Goal: Communication & Community: Participate in discussion

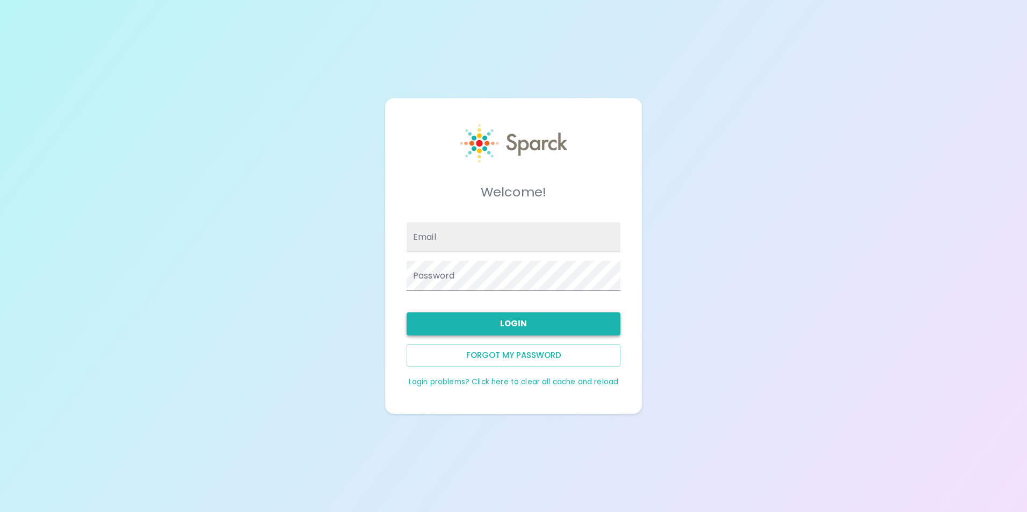
type input "[EMAIL_ADDRESS][DOMAIN_NAME]"
click at [503, 326] on button "Login" at bounding box center [513, 323] width 214 height 23
click at [707, 304] on div "Welcome! Email [EMAIL_ADDRESS][DOMAIN_NAME] Password Login Forgot my password L…" at bounding box center [513, 256] width 1027 height 512
click at [583, 327] on button "Login" at bounding box center [513, 323] width 214 height 23
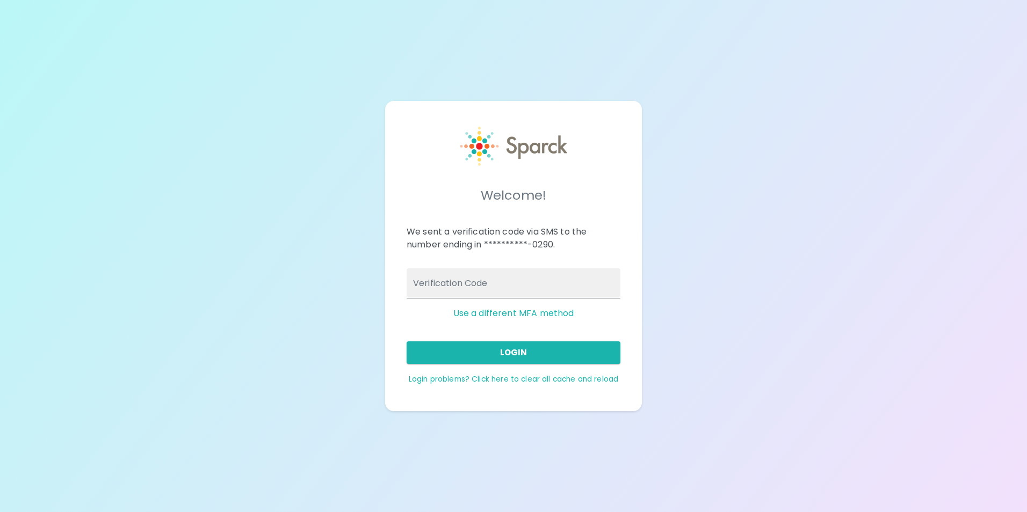
click at [588, 296] on input "Verification Code" at bounding box center [513, 283] width 214 height 30
type input "085827"
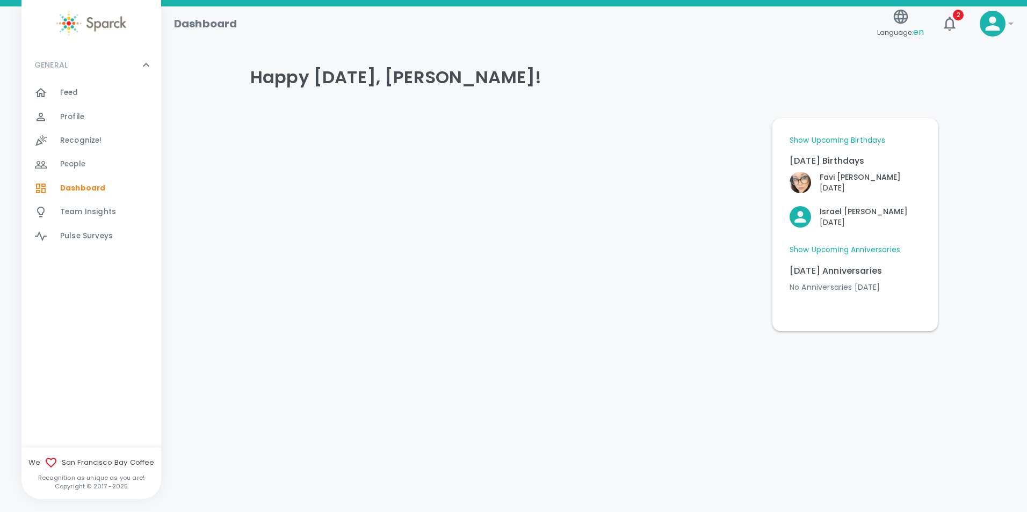
click at [853, 139] on link "Show Upcoming Birthdays" at bounding box center [837, 140] width 96 height 11
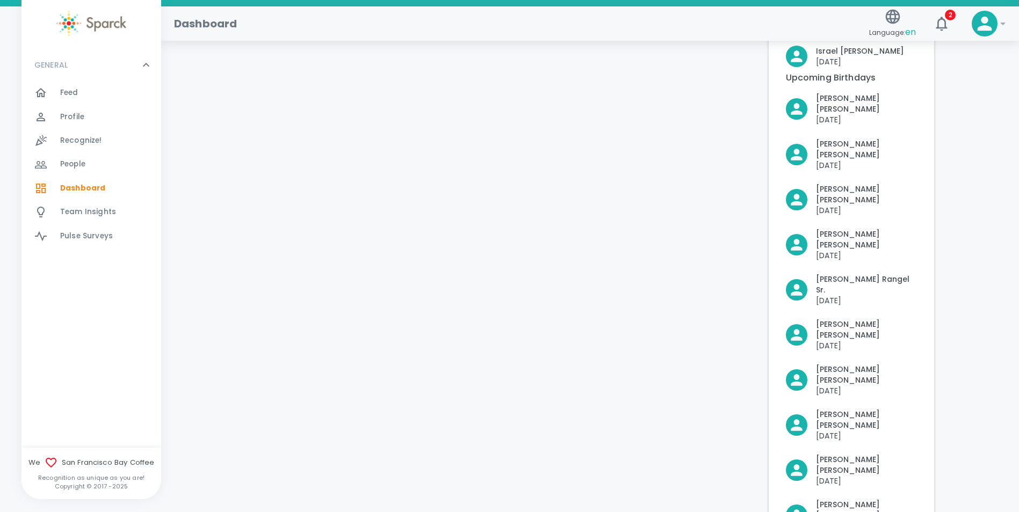
scroll to position [161, 0]
click at [948, 30] on icon "button" at bounding box center [941, 23] width 17 height 17
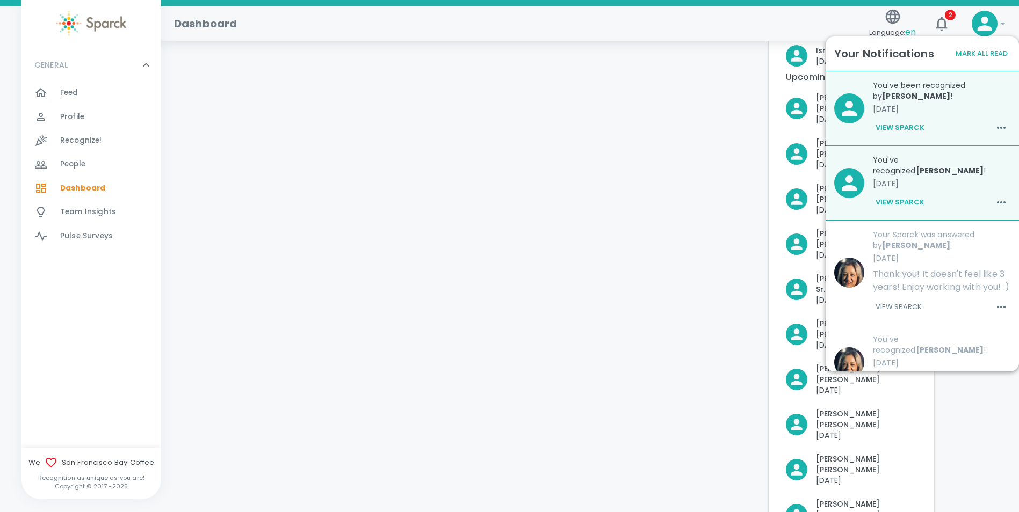
click at [621, 296] on div at bounding box center [499, 313] width 522 height 731
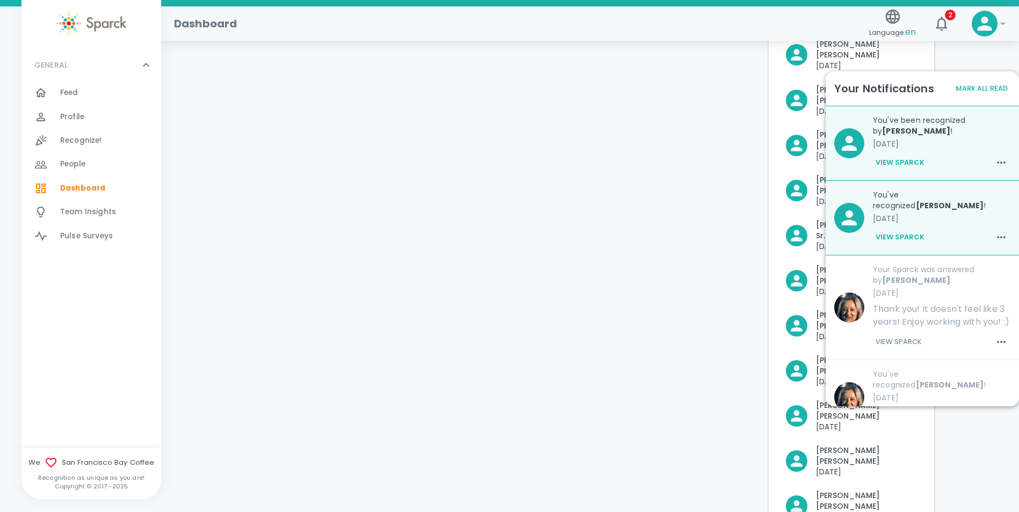
scroll to position [266, 0]
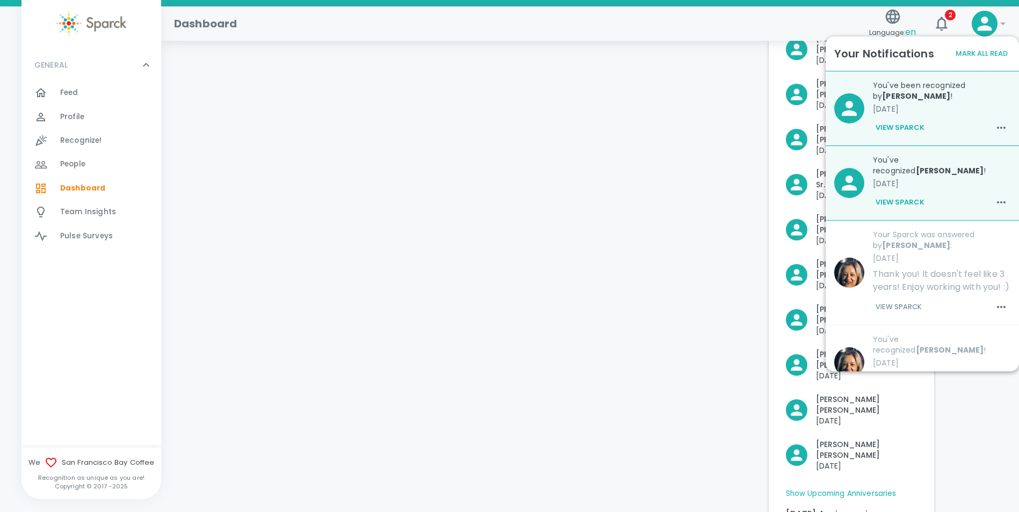
click at [991, 54] on button "Mark All Read" at bounding box center [980, 54] width 57 height 17
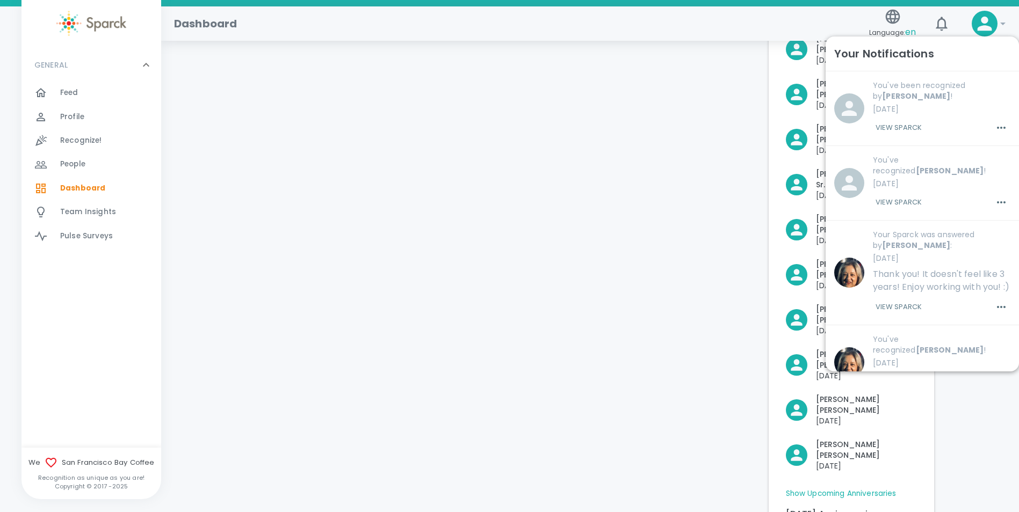
click at [658, 288] on div at bounding box center [499, 209] width 522 height 731
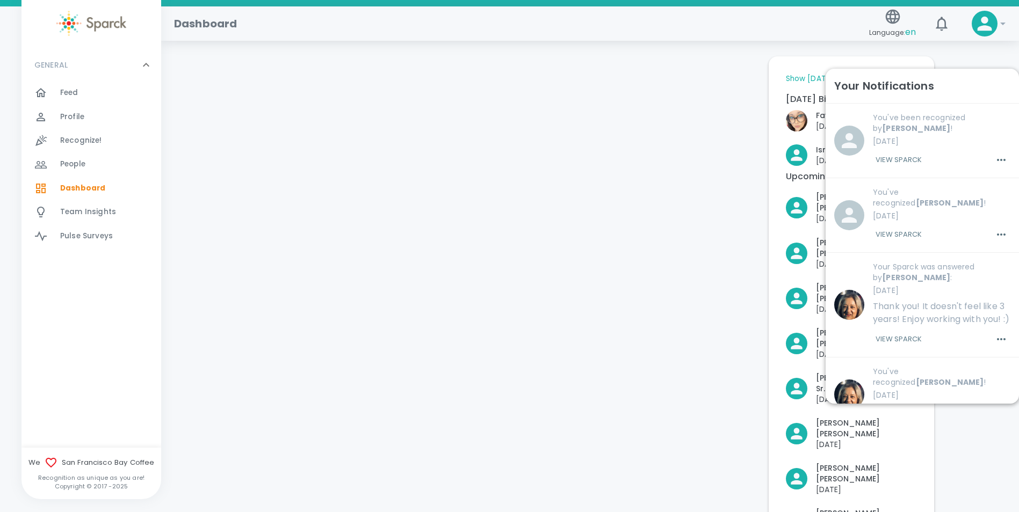
scroll to position [51, 0]
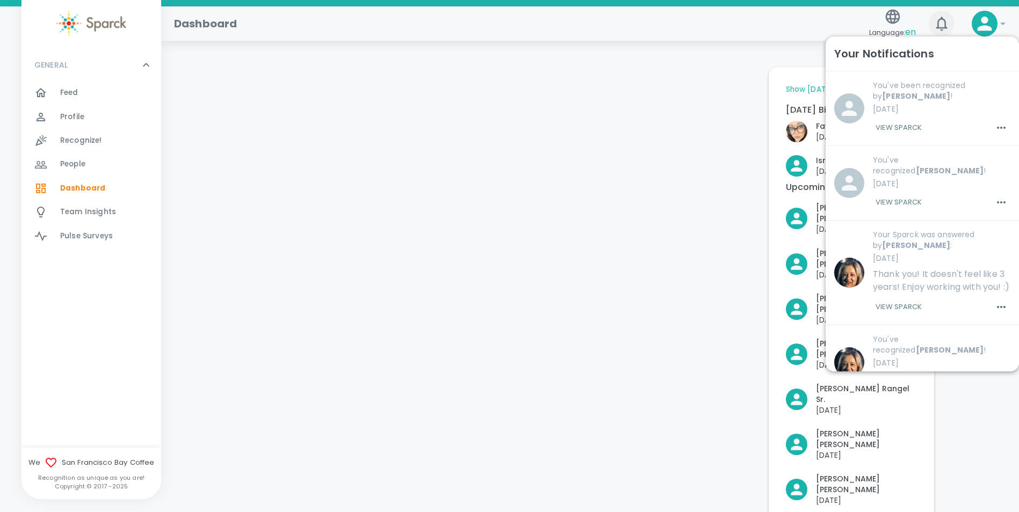
click at [950, 19] on button "2" at bounding box center [941, 24] width 26 height 26
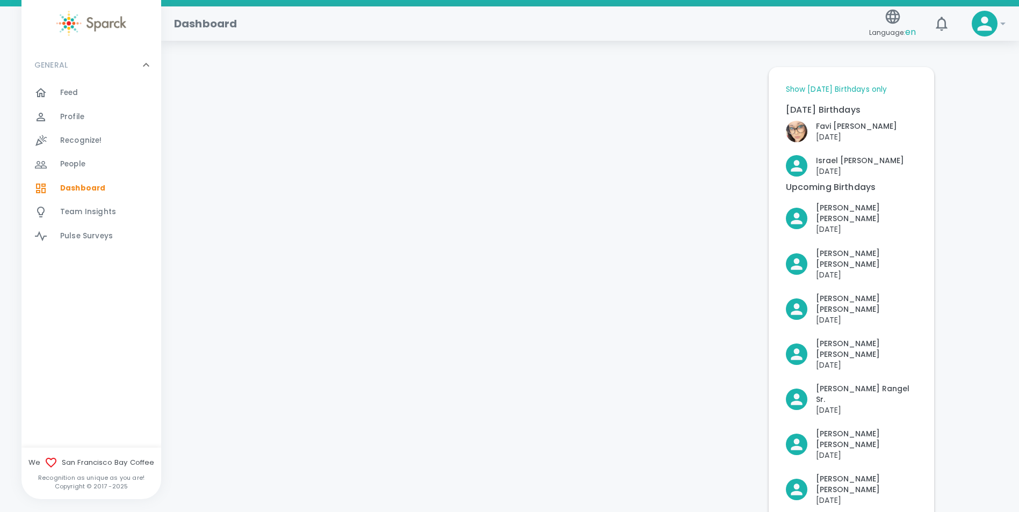
click at [849, 90] on link "Show [DATE] Birthdays only" at bounding box center [835, 89] width 101 height 11
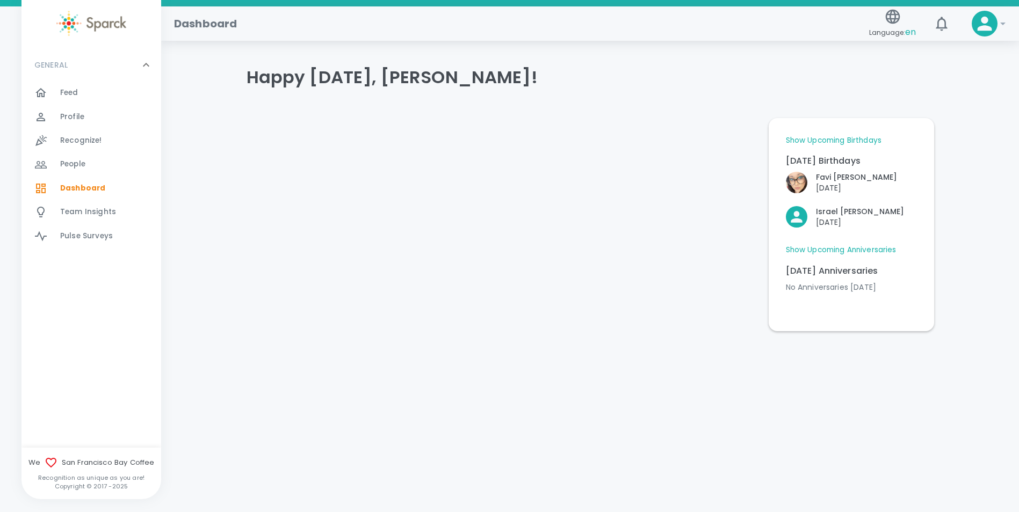
scroll to position [0, 0]
click at [846, 253] on link "Show Upcoming Anniversaries" at bounding box center [844, 250] width 111 height 11
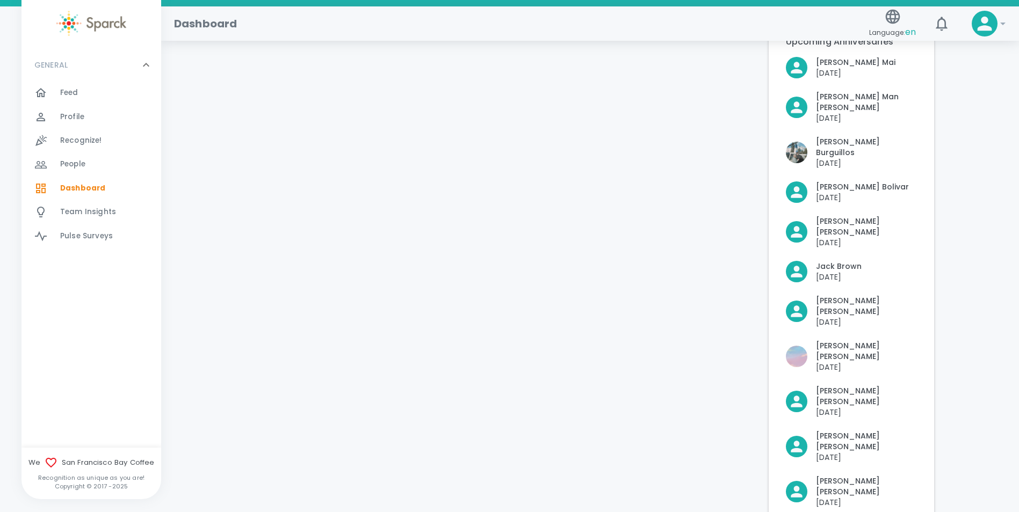
scroll to position [268, 0]
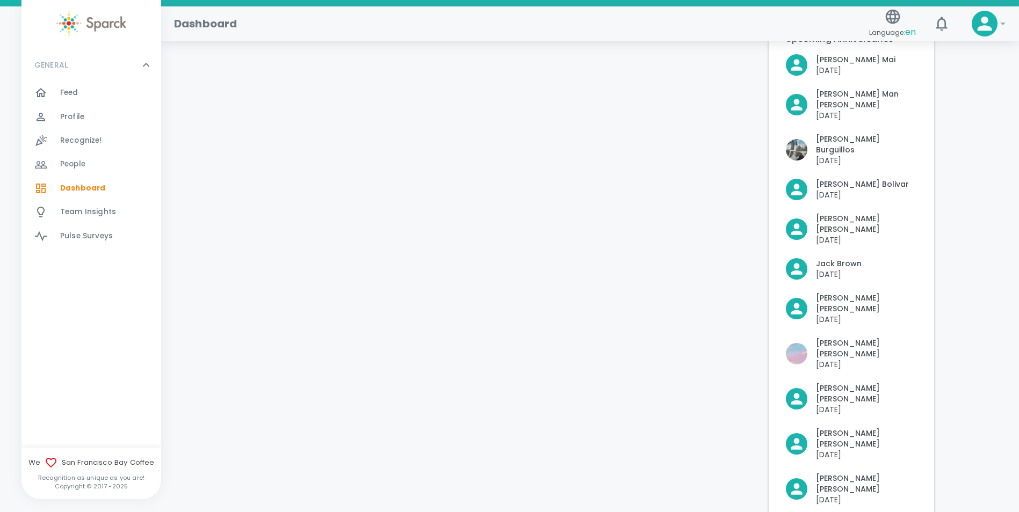
click at [85, 83] on div "Feed 0" at bounding box center [91, 93] width 140 height 24
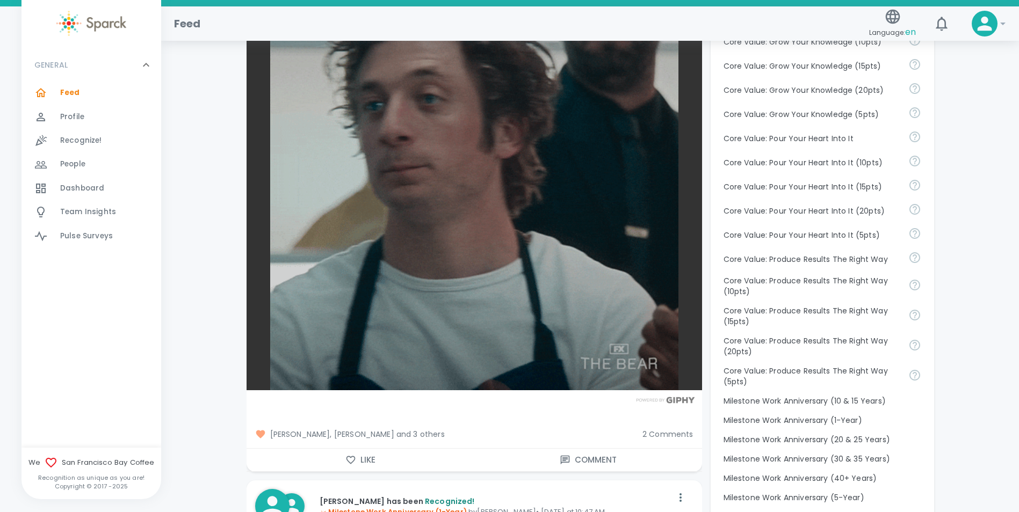
scroll to position [966, 0]
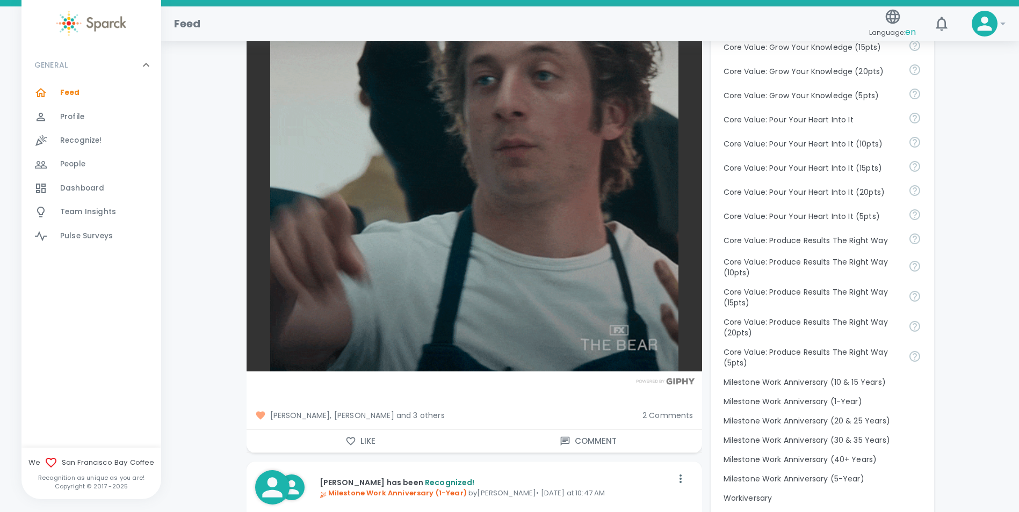
click at [354, 437] on icon "button" at bounding box center [350, 441] width 11 height 11
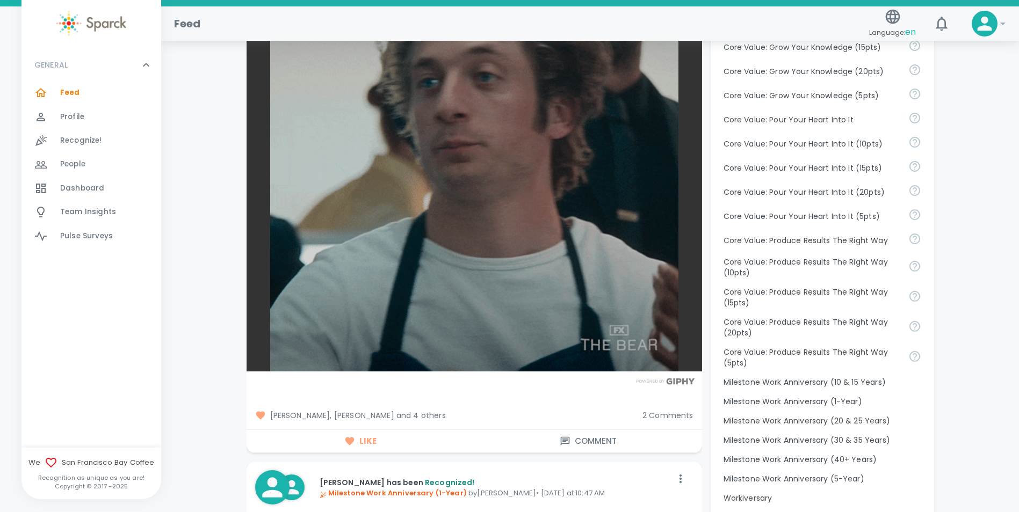
click at [428, 413] on span "[PERSON_NAME], [PERSON_NAME] and 4 others" at bounding box center [444, 415] width 379 height 11
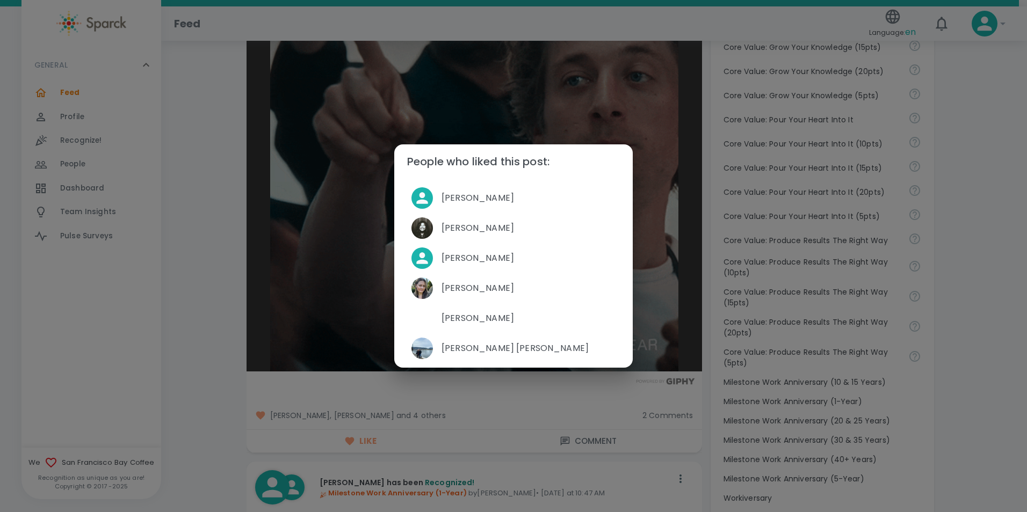
click at [210, 392] on div "People who liked this post: [PERSON_NAME] [PERSON_NAME] [PERSON_NAME] [PERSON_N…" at bounding box center [513, 256] width 1027 height 512
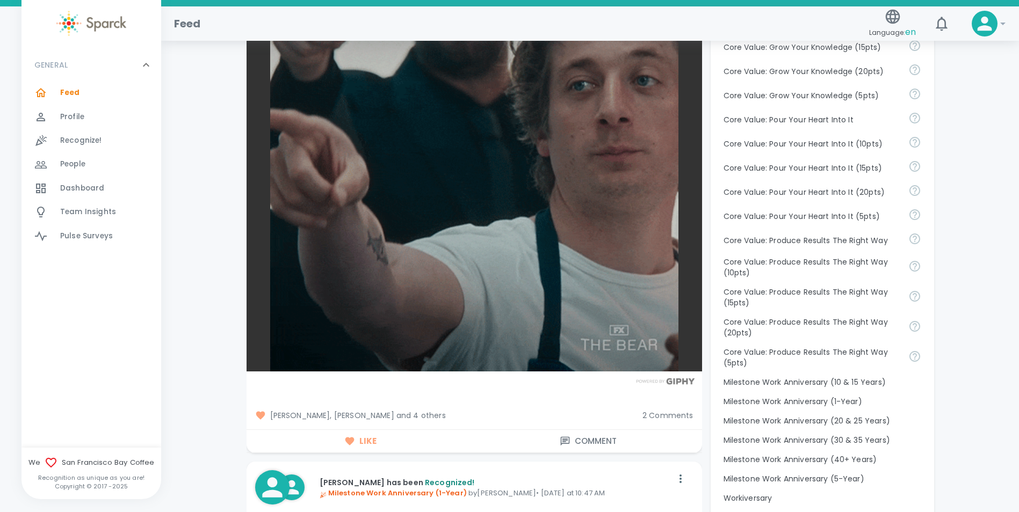
click at [667, 421] on span "2 Comments" at bounding box center [667, 415] width 51 height 11
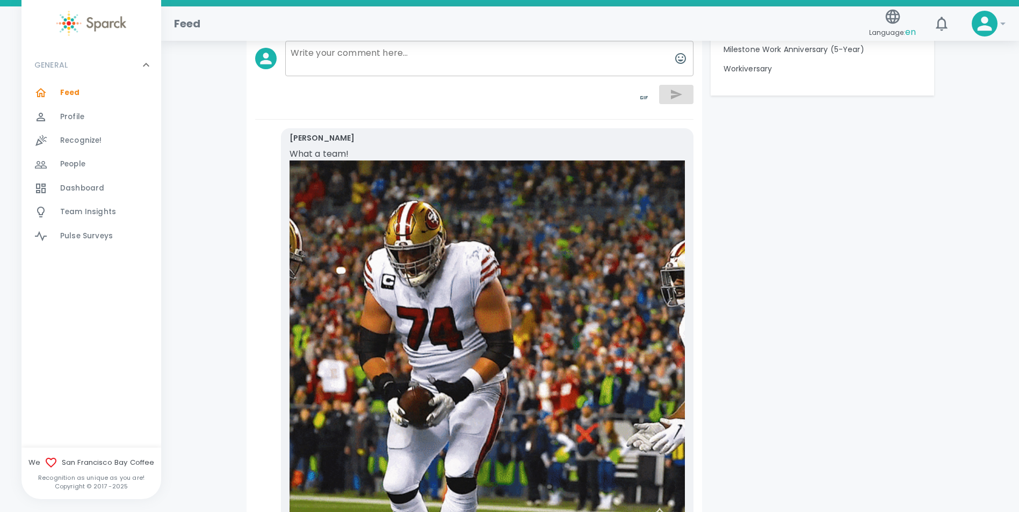
scroll to position [1181, 0]
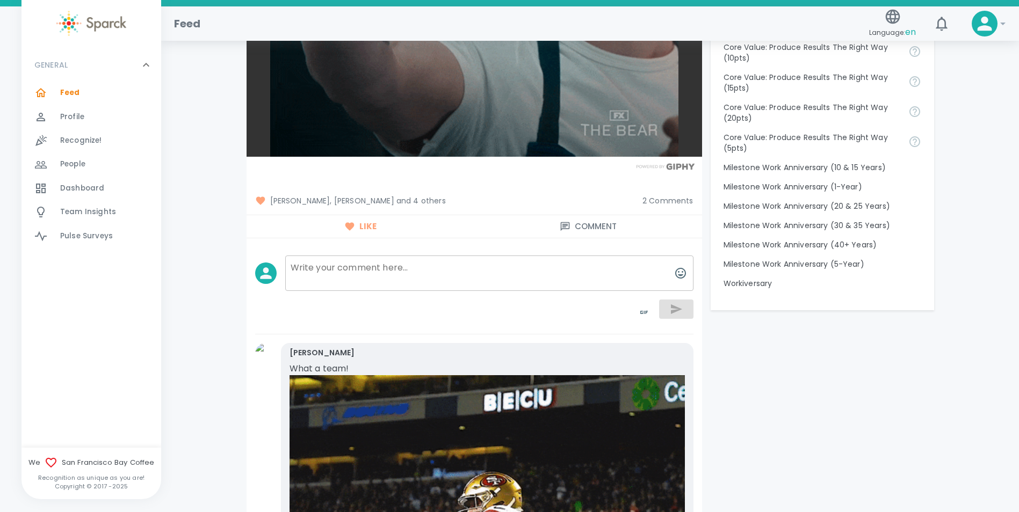
click at [672, 200] on span "2 Comments" at bounding box center [667, 200] width 51 height 11
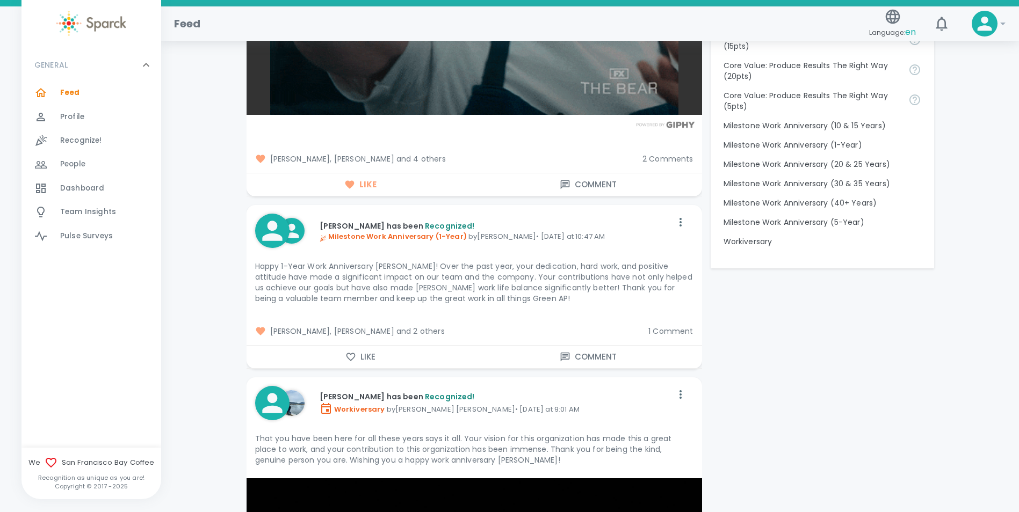
scroll to position [1235, 0]
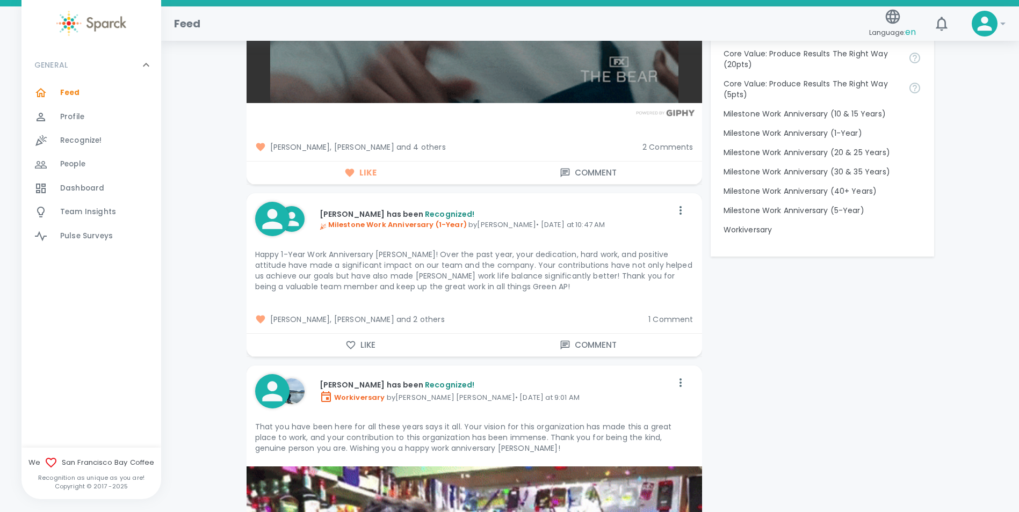
click at [380, 346] on button "Like" at bounding box center [360, 345] width 228 height 23
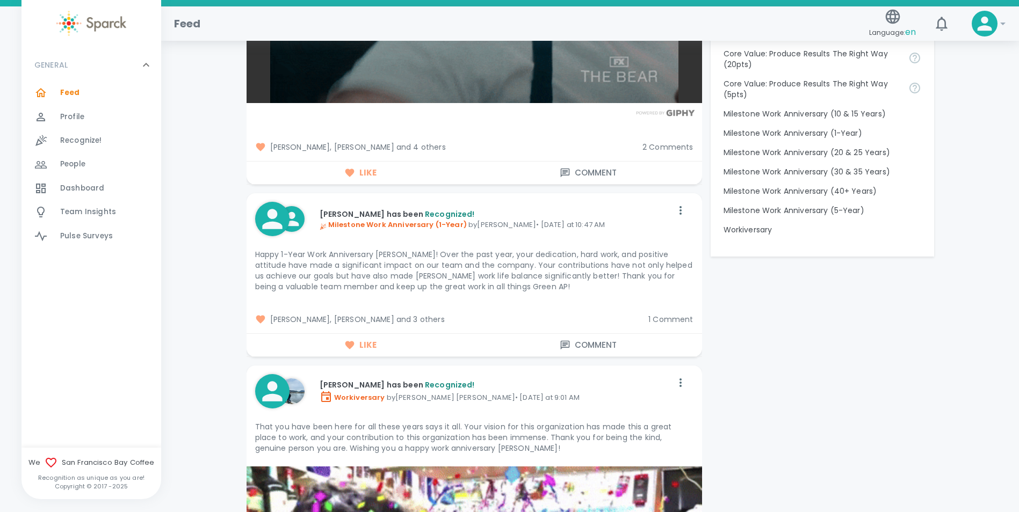
click at [675, 319] on span "1 Comment" at bounding box center [670, 319] width 45 height 11
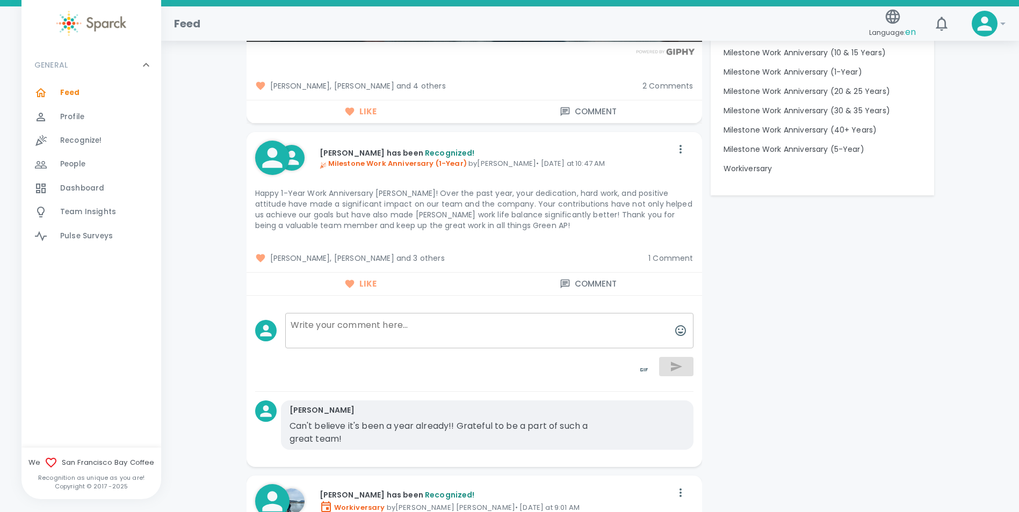
scroll to position [1396, 0]
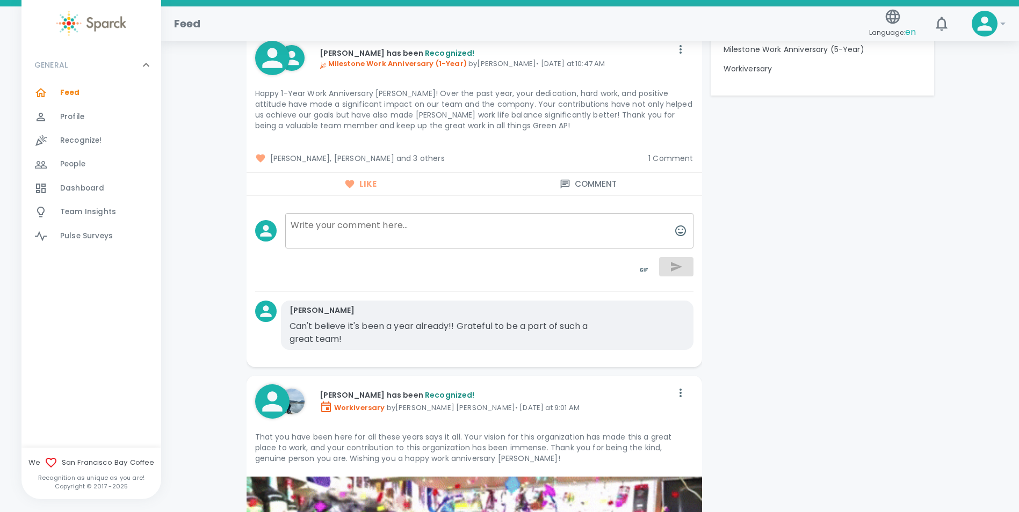
click at [679, 158] on span "1 Comment" at bounding box center [670, 158] width 45 height 11
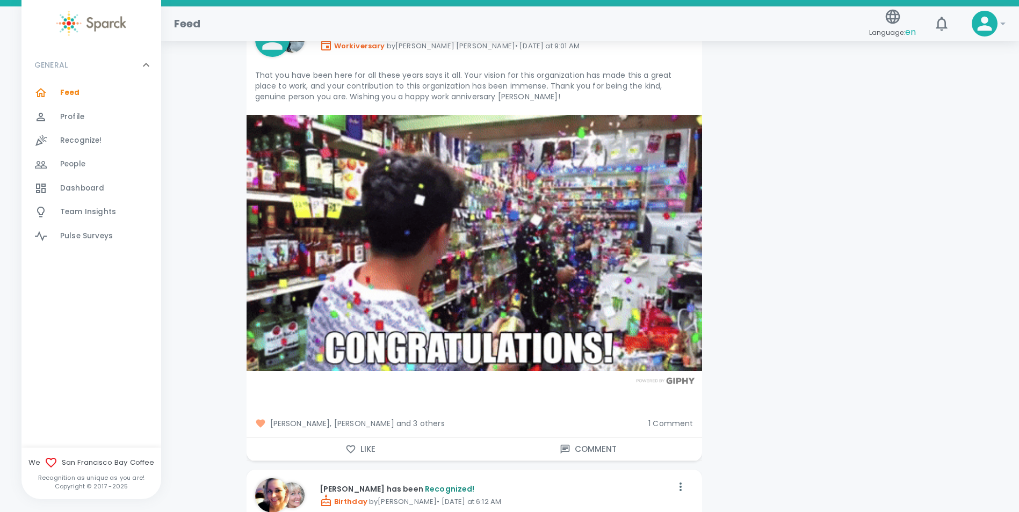
scroll to position [1611, 0]
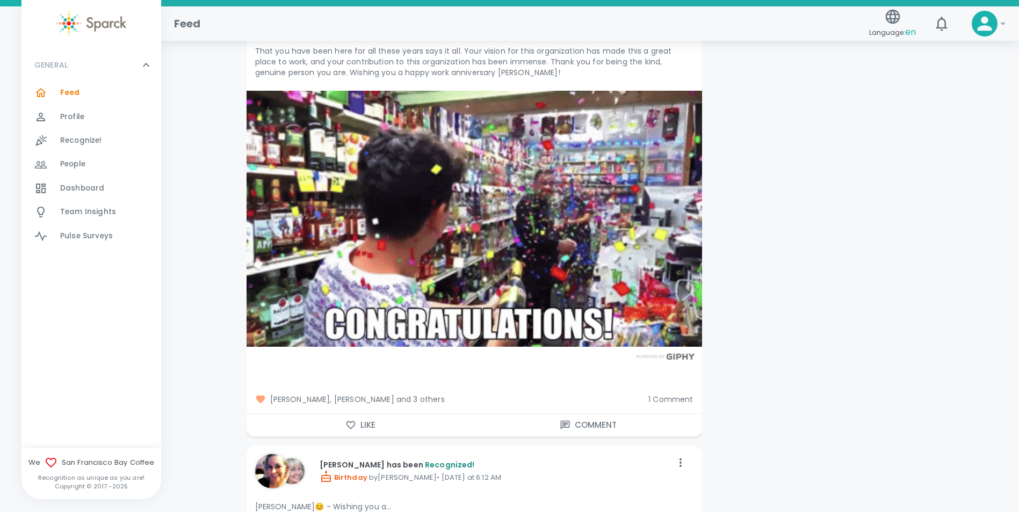
click at [375, 424] on button "Like" at bounding box center [360, 425] width 228 height 23
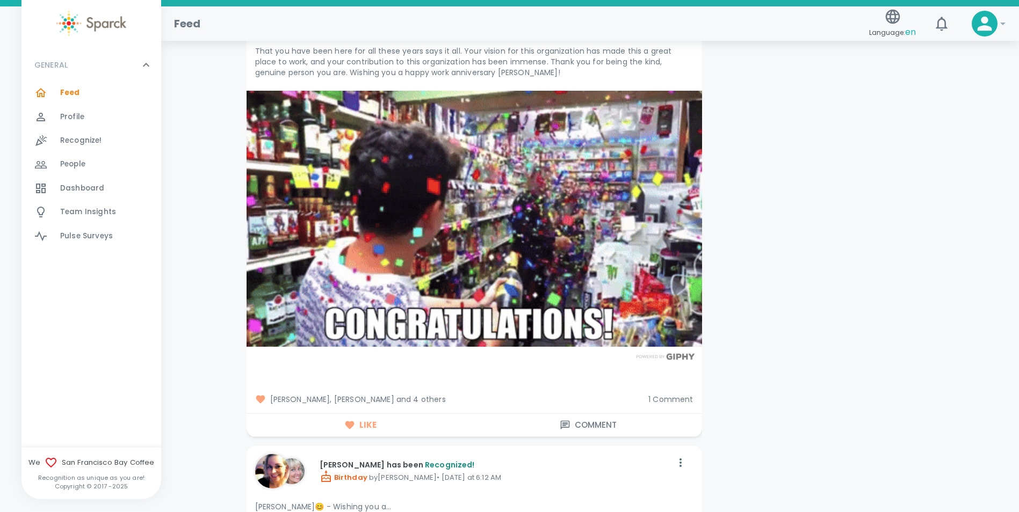
click at [700, 401] on div "[PERSON_NAME], [PERSON_NAME] and 4 others 1 Comment" at bounding box center [470, 395] width 464 height 37
click at [676, 400] on span "1 Comment" at bounding box center [670, 399] width 45 height 11
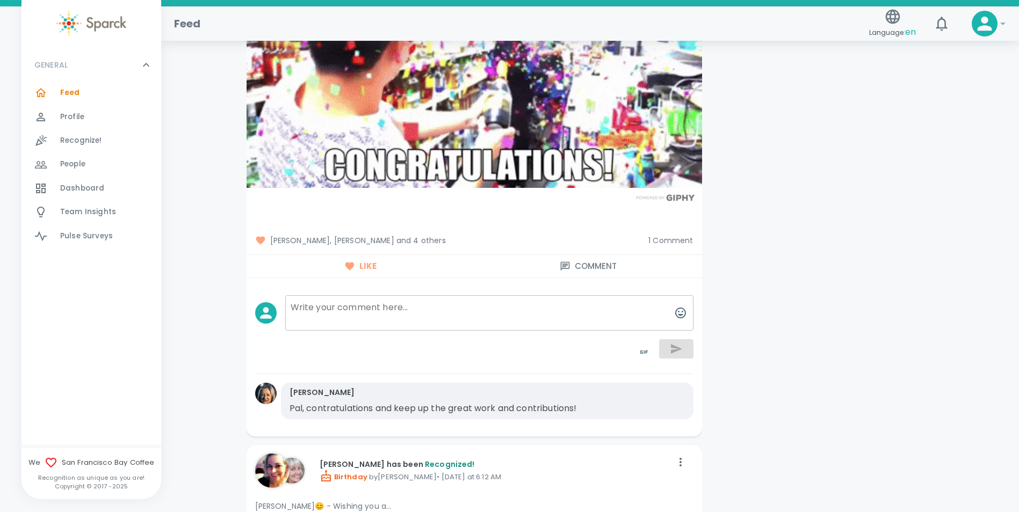
scroll to position [1772, 0]
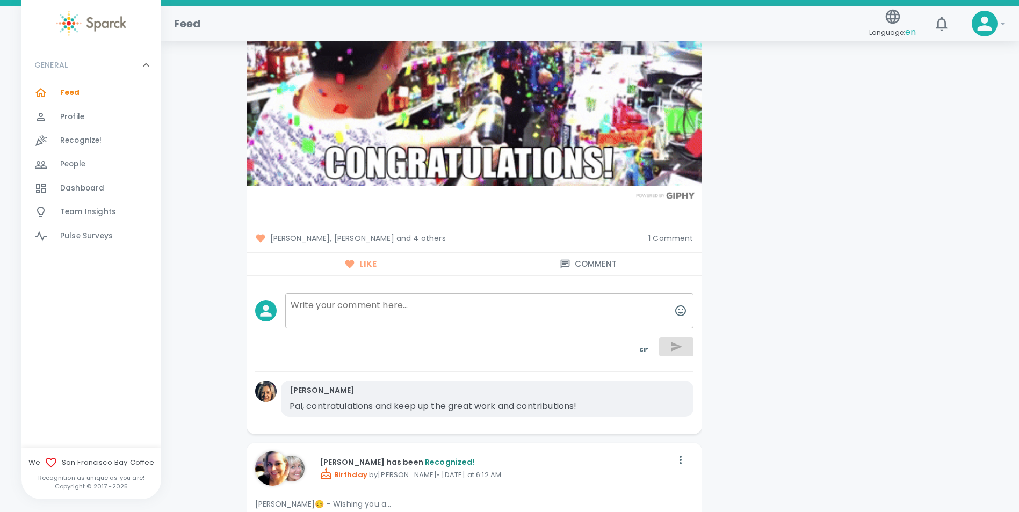
click at [681, 237] on span "1 Comment" at bounding box center [670, 238] width 45 height 11
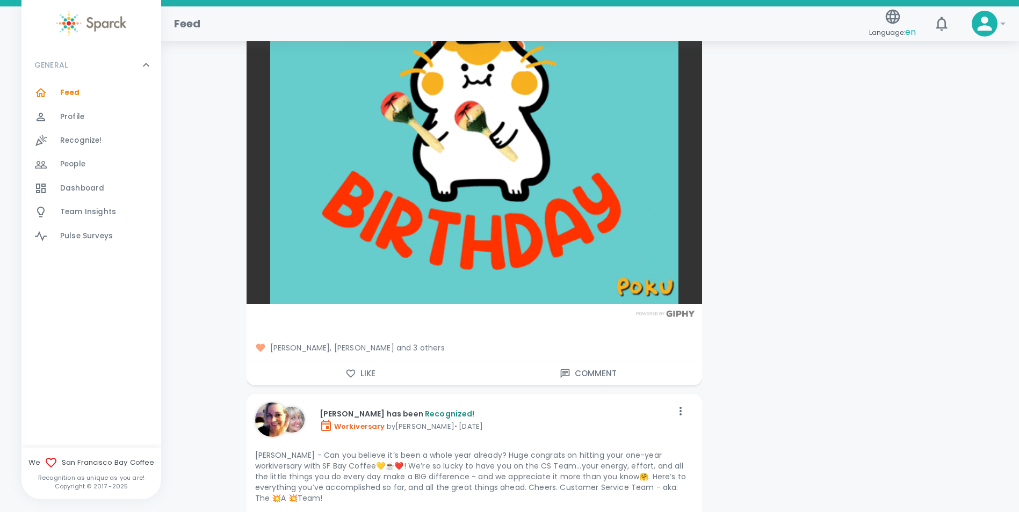
scroll to position [2309, 0]
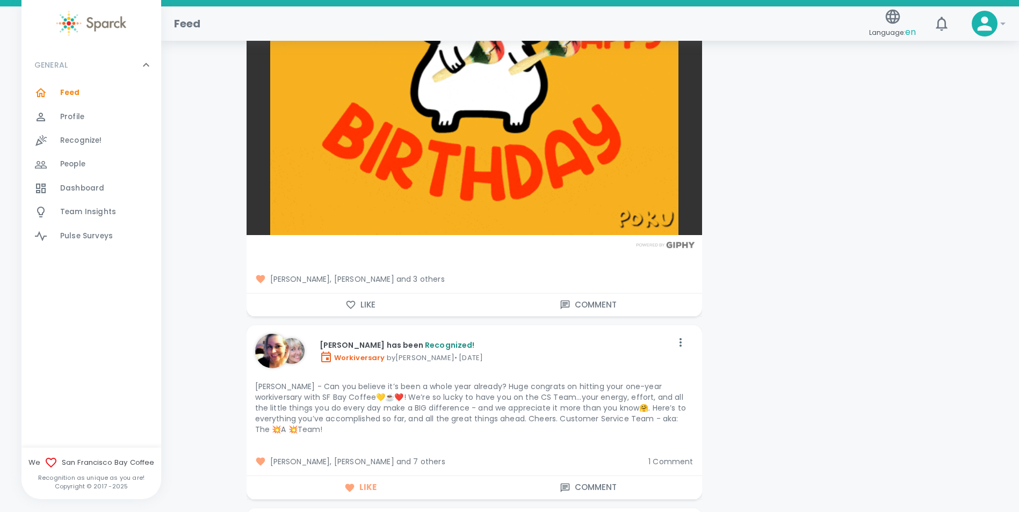
click at [365, 310] on button "Like" at bounding box center [360, 305] width 228 height 23
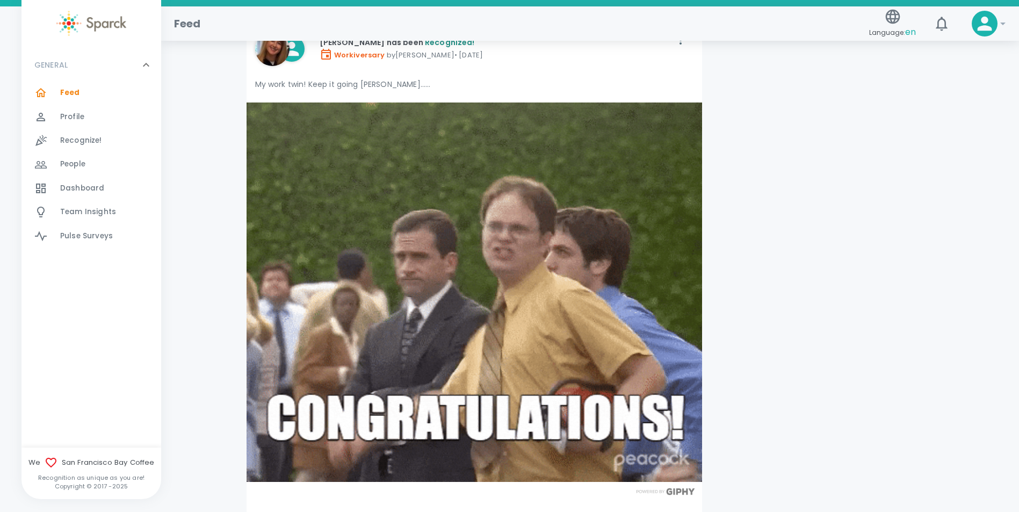
scroll to position [3060, 0]
